Goal: Task Accomplishment & Management: Manage account settings

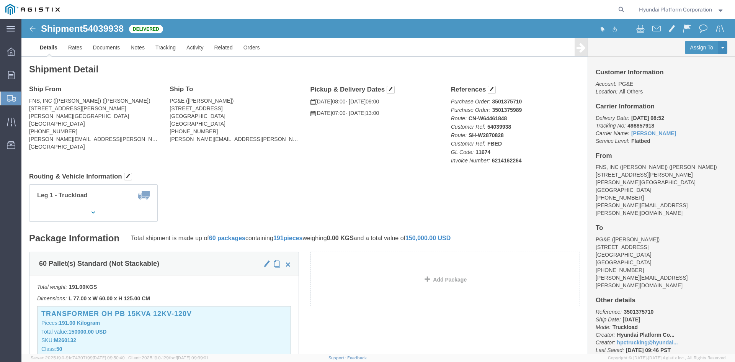
click at [0, 0] on span "Shipment Manager" at bounding box center [0, 0] width 0 height 0
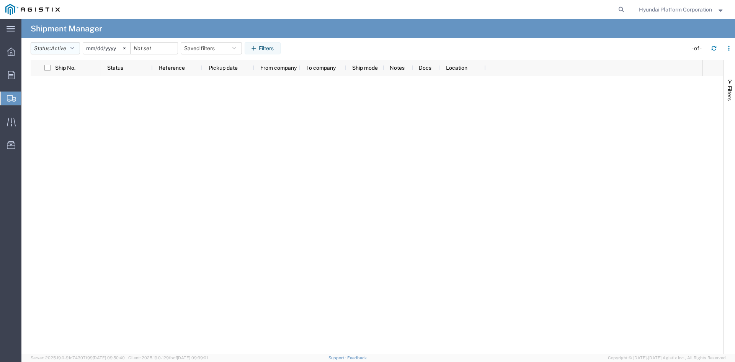
click at [78, 50] on button "Status: Active" at bounding box center [55, 48] width 49 height 12
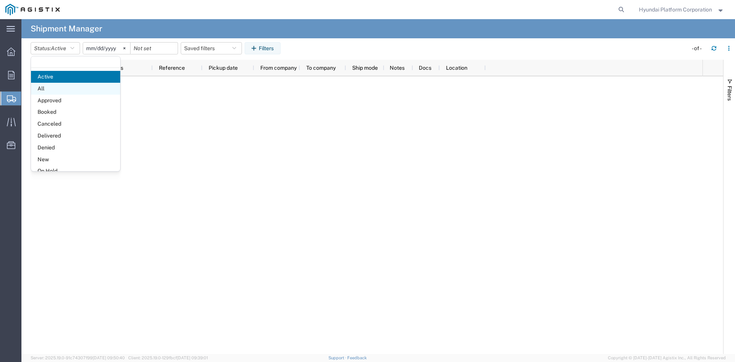
click at [69, 86] on span "All" at bounding box center [75, 89] width 89 height 12
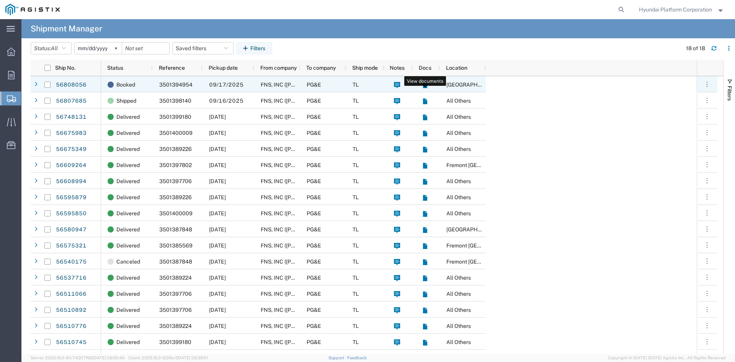
click at [424, 88] on icon at bounding box center [425, 85] width 7 height 7
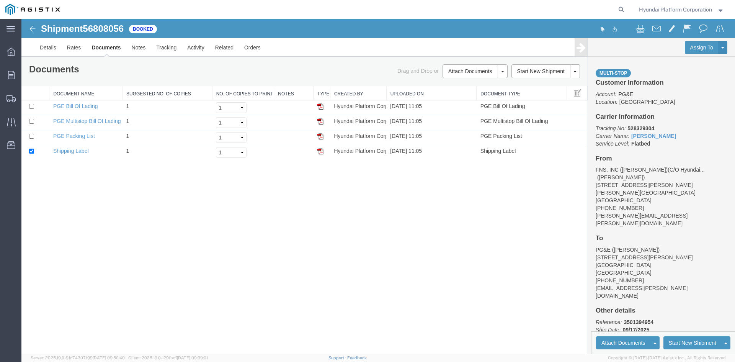
drag, startPoint x: 162, startPoint y: 215, endPoint x: 120, endPoint y: 215, distance: 42.1
click at [162, 215] on div "Shipment 56808056 of Booked Details Rates Documents Notes Tracking Activity Rel…" at bounding box center [378, 186] width 714 height 335
click at [319, 108] on img at bounding box center [320, 106] width 6 height 6
click at [322, 122] on img at bounding box center [320, 121] width 6 height 6
